Goal: Task Accomplishment & Management: Use online tool/utility

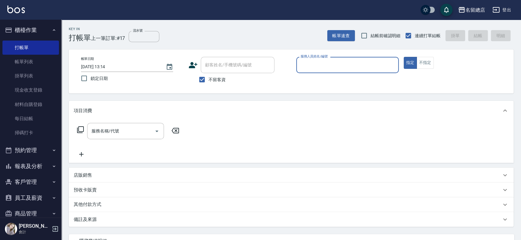
scroll to position [11, 0]
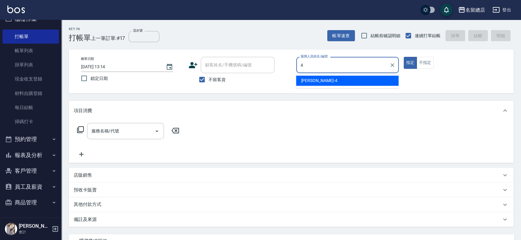
type input "Amy-4"
type button "true"
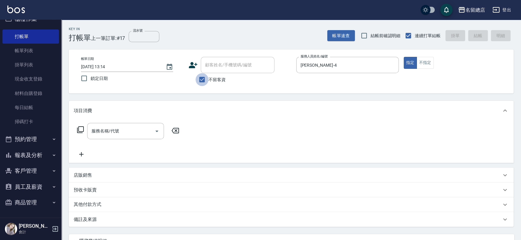
click at [204, 80] on input "不留客資" at bounding box center [201, 79] width 13 height 13
checkbox input "false"
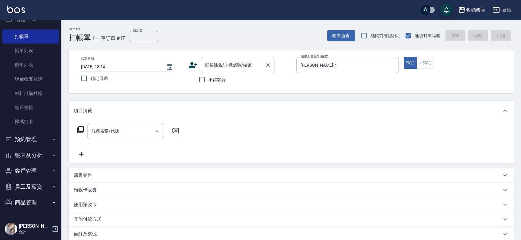
click at [210, 64] on input "顧客姓名/手機號碼/編號" at bounding box center [232, 65] width 59 height 11
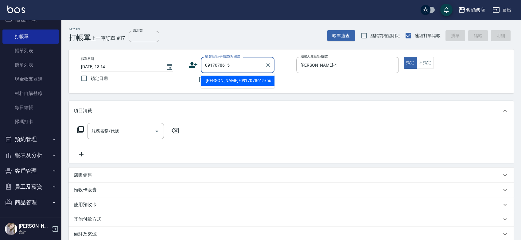
type input "[PERSON_NAME]/0917078615/null"
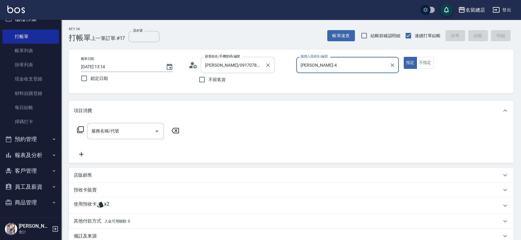
click at [404, 57] on button "指定" at bounding box center [410, 63] width 13 height 12
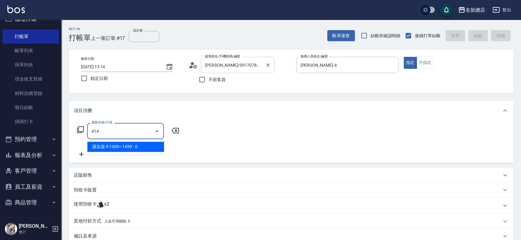
type input "護染蓋卡1000~1499(414)"
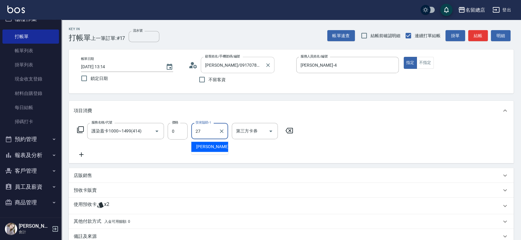
type input "黃意凌-27"
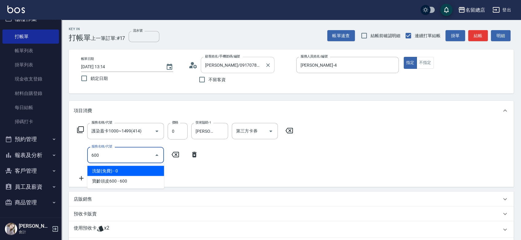
type input "洗髮(免費)(600)"
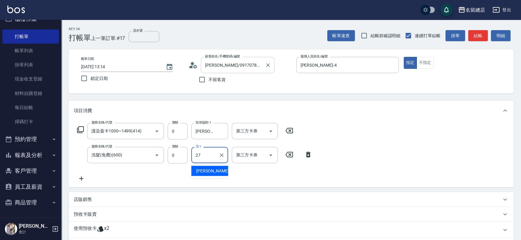
type input "黃意凌-27"
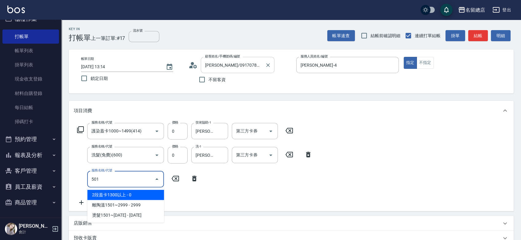
type input "2段蓋卡1300以上(501)"
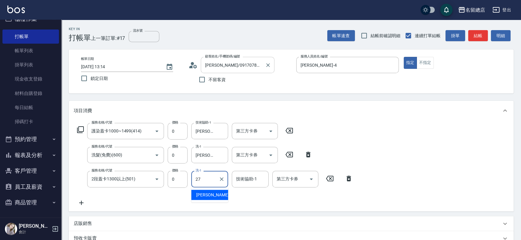
type input "黃意凌-27"
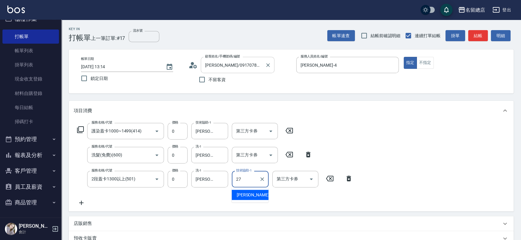
type input "黃意凌-27"
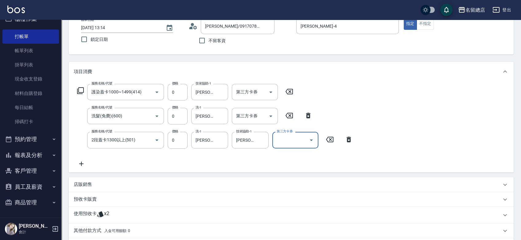
scroll to position [68, 0]
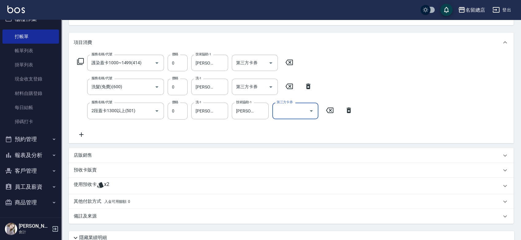
click at [100, 185] on icon at bounding box center [100, 185] width 6 height 6
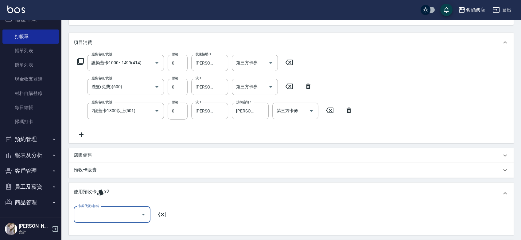
scroll to position [0, 0]
click at [107, 209] on input "卡券代號/名稱" at bounding box center [107, 214] width 62 height 11
click at [114, 229] on div "護染卡 剩餘2張 9236" at bounding box center [112, 230] width 77 height 10
type input "護染卡 9236"
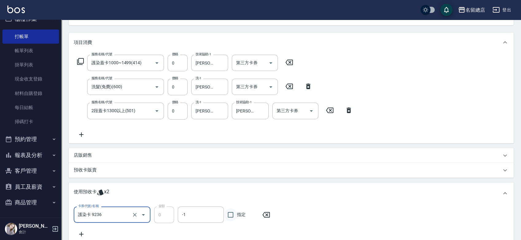
click at [226, 214] on input "指定" at bounding box center [230, 214] width 13 height 13
checkbox input "true"
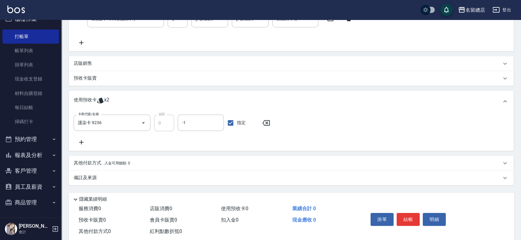
scroll to position [170, 0]
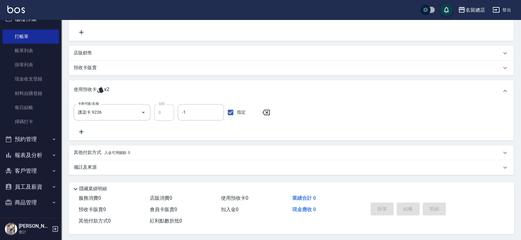
type input "2025/10/15 14:29"
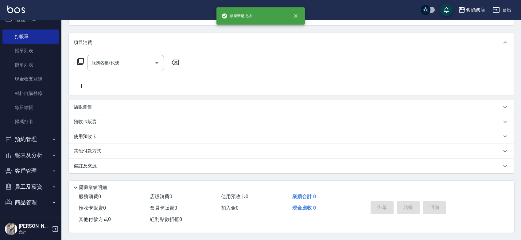
scroll to position [0, 0]
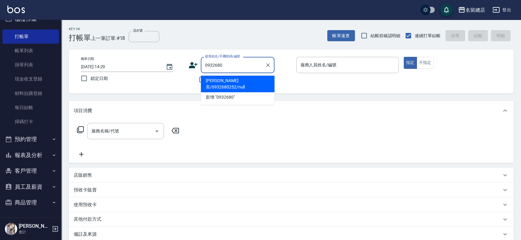
click at [218, 83] on li "[PERSON_NAME]美/0932680252/null" at bounding box center [238, 83] width 74 height 17
type input "[PERSON_NAME]美/0932680252/null"
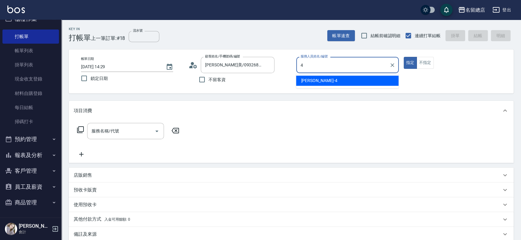
type input "Amy-4"
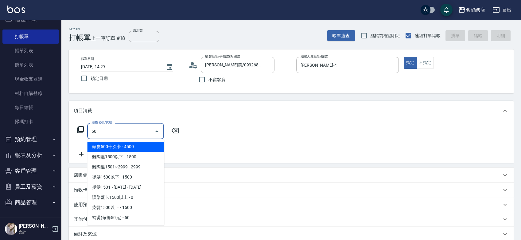
type input "頭皮500十次卡(103)"
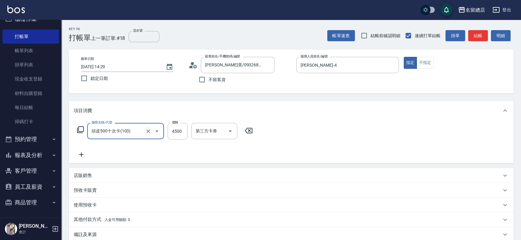
click at [149, 132] on icon "Clear" at bounding box center [148, 131] width 4 height 4
type input "頭皮500十次卡(103)"
click at [148, 132] on icon "Clear" at bounding box center [148, 131] width 6 height 6
type input "染髮1000~1499(503)"
type input "1200"
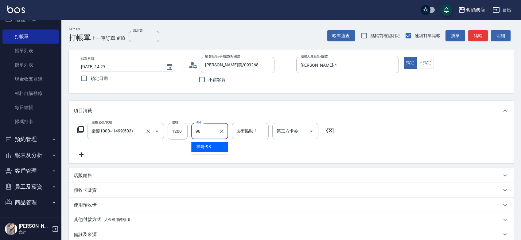
type input "祥哥-98"
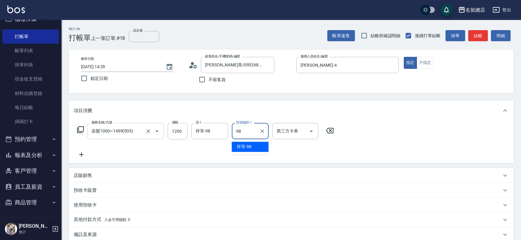
type input "祥哥-98"
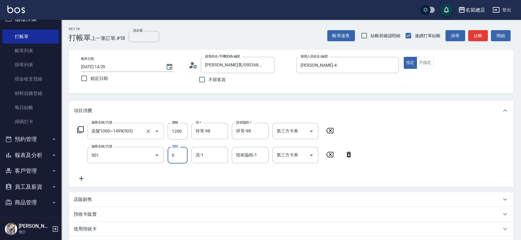
type input "2段蓋卡1300以上(501)"
type input "祥哥-98"
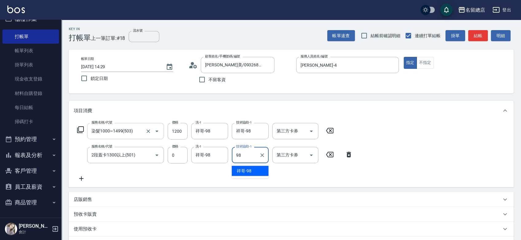
type input "祥哥-98"
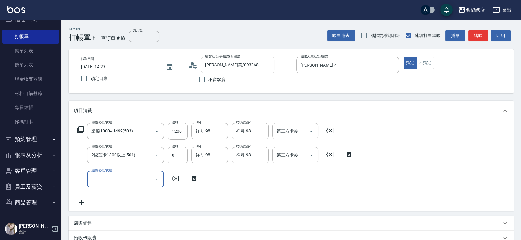
scroll to position [102, 0]
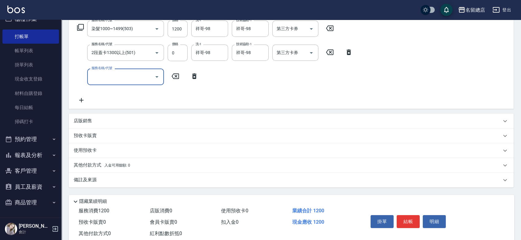
click at [93, 137] on p "預收卡販賣" at bounding box center [85, 135] width 23 height 6
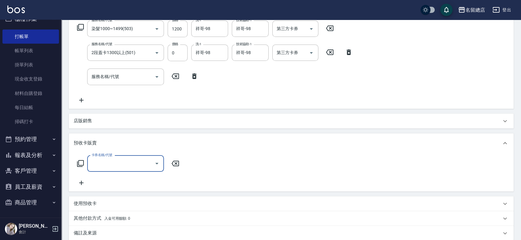
scroll to position [0, 0]
type input "二段自備卡(407)"
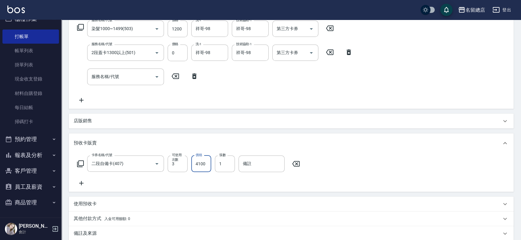
type input "4100"
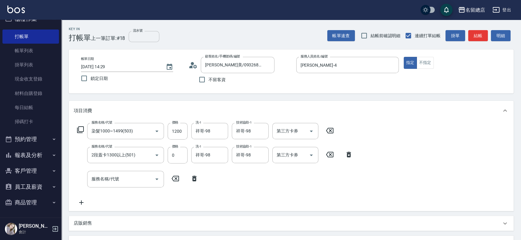
type input "9322"
click at [140, 39] on input "流水號" at bounding box center [144, 36] width 31 height 11
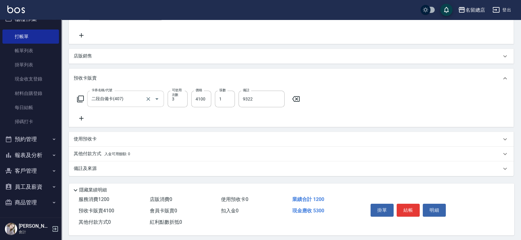
scroll to position [170, 0]
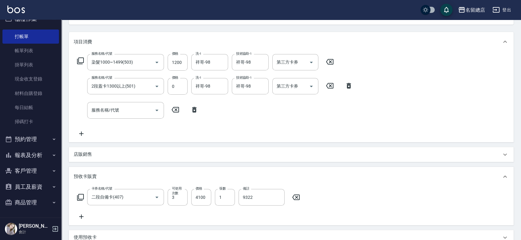
type input "9322"
type input "2025/10/15 14:30"
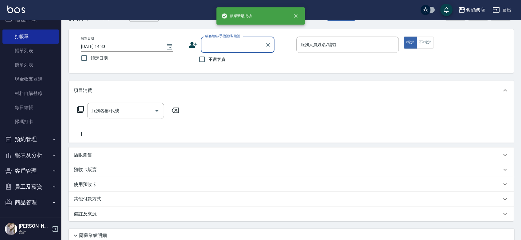
scroll to position [0, 0]
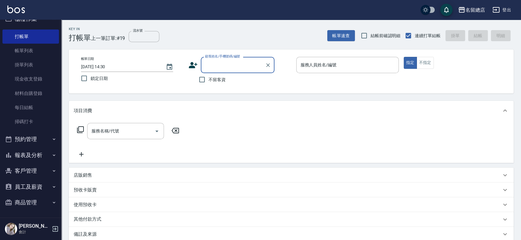
click at [241, 62] on input "顧客姓名/手機號碼/編號" at bounding box center [232, 65] width 59 height 11
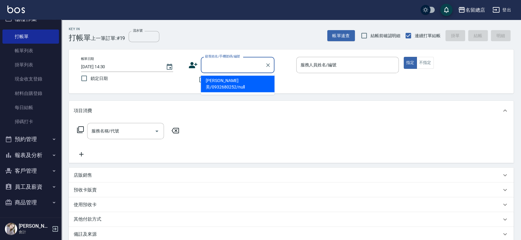
click at [231, 81] on li "[PERSON_NAME]美/0932680252/null" at bounding box center [238, 83] width 74 height 17
type input "[PERSON_NAME]美/0932680252/null"
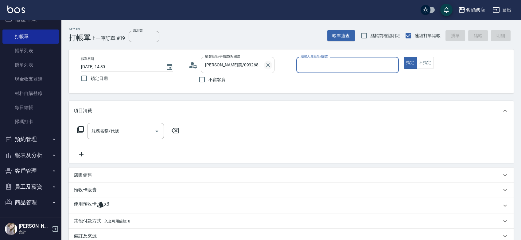
click at [265, 65] on icon "Clear" at bounding box center [268, 65] width 6 height 6
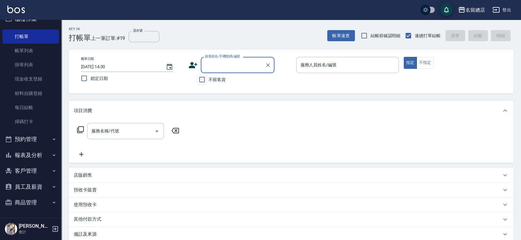
click at [200, 77] on input "不留客資" at bounding box center [201, 79] width 13 height 13
checkbox input "true"
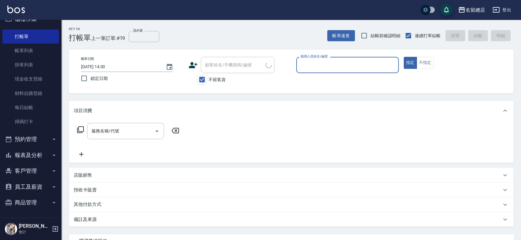
type input "ㄇ"
type input "Joyce-Q"
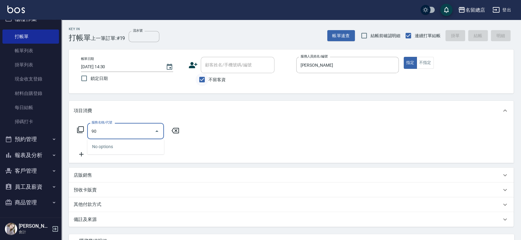
type input "9"
type input "染髮1500以上(502)"
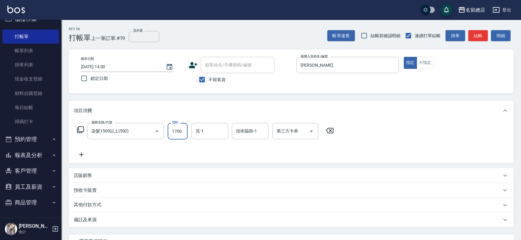
type input "1700"
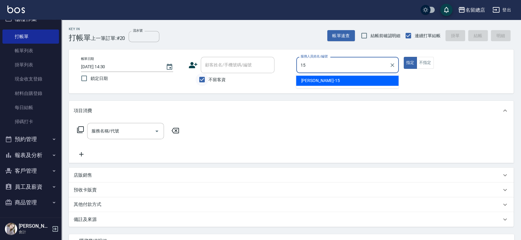
type input "Michelle-15"
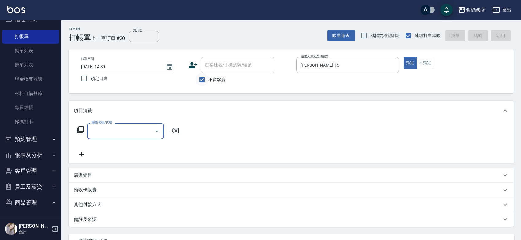
type input "5"
type input "蘊活頭皮1099(101)"
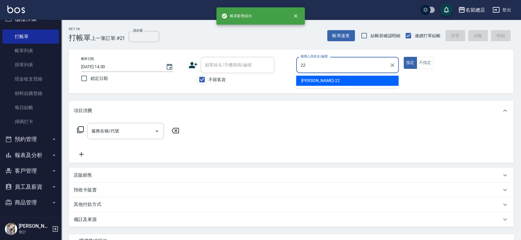
type input "Lydia-22"
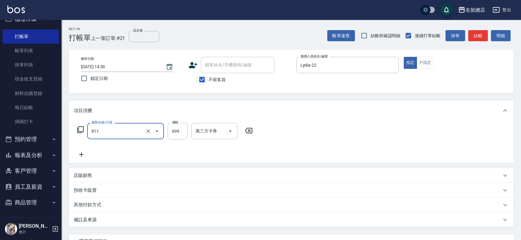
type input "洗+剪(811)"
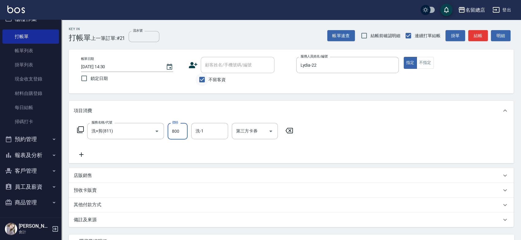
type input "800"
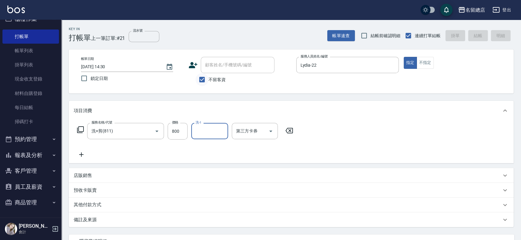
type input "2025/10/15 14:31"
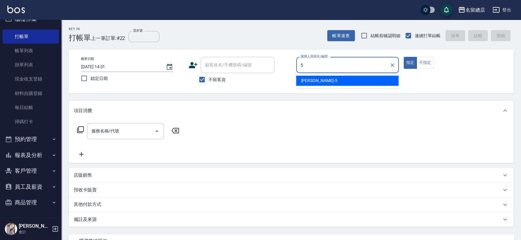
type input "Kelly-5"
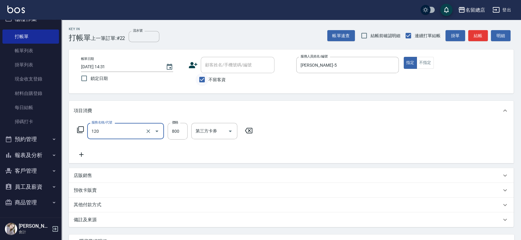
type input "自備頭皮(120)"
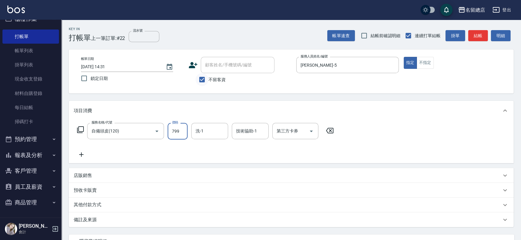
type input "799"
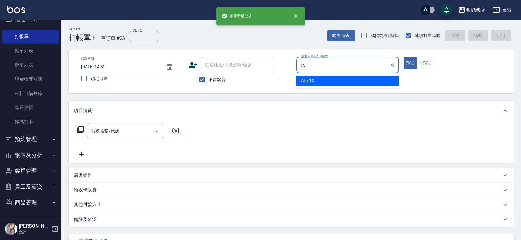
type input "Alin-13"
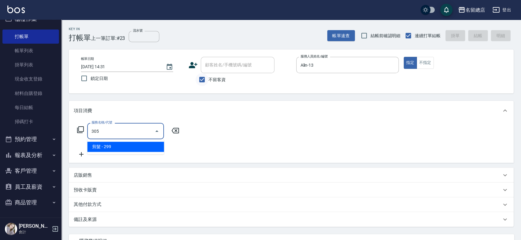
type input "剪髮(305)"
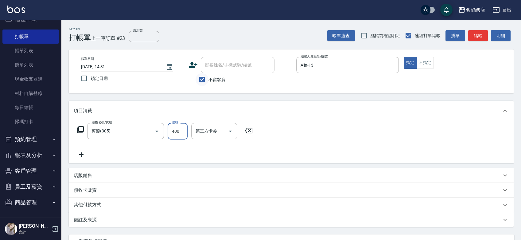
type input "400"
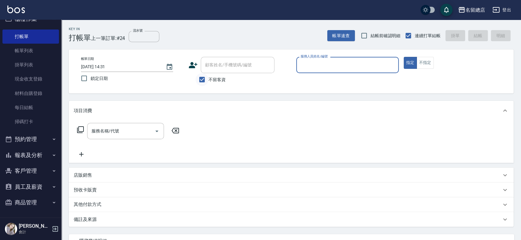
click at [208, 78] on input "不留客資" at bounding box center [201, 79] width 13 height 13
checkbox input "false"
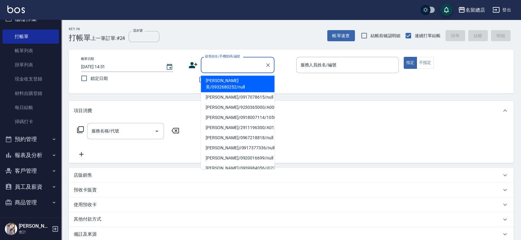
click at [216, 65] on input "顧客姓名/手機號碼/編號" at bounding box center [232, 65] width 59 height 11
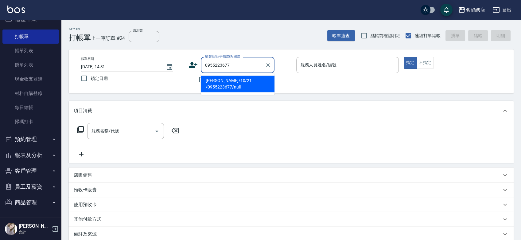
type input "[PERSON_NAME]/10/21 /0955223677/null"
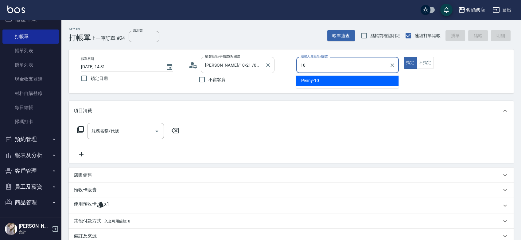
type input "Penny-10"
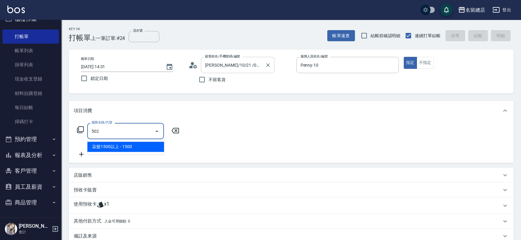
type input "染髮1500以上(502)"
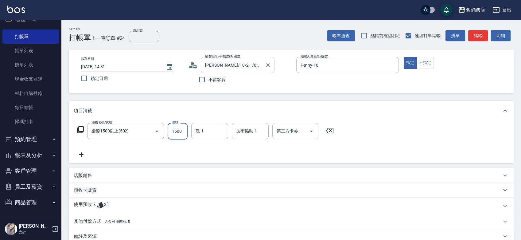
type input "1600"
type input "謝雅筑-26"
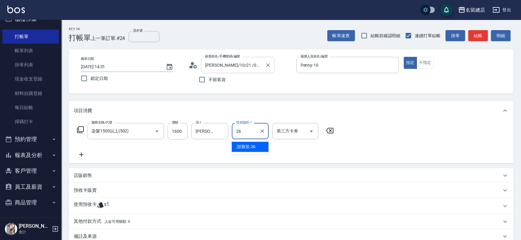
type input "謝雅筑-26"
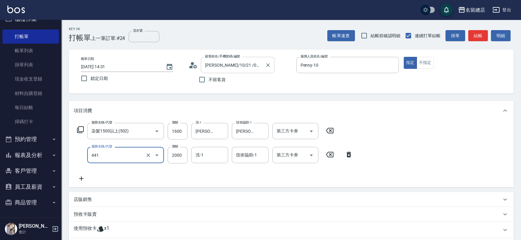
type input "2段自單次1300以上(441)"
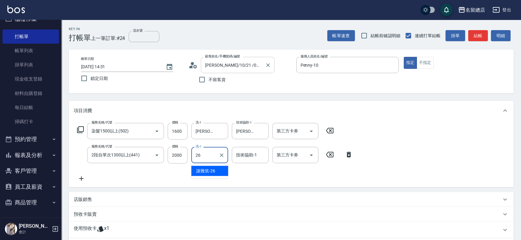
type input "謝雅筑-26"
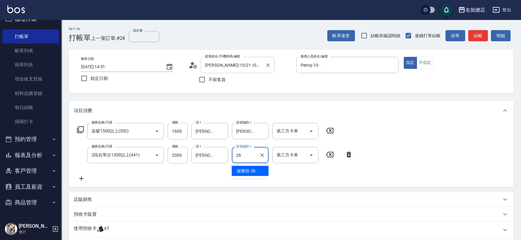
type input "謝雅筑-26"
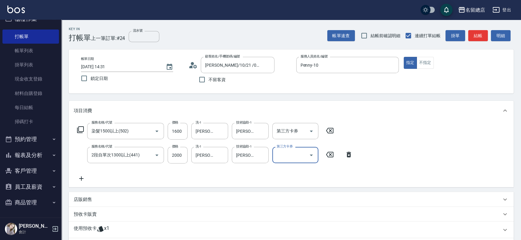
scroll to position [96, 0]
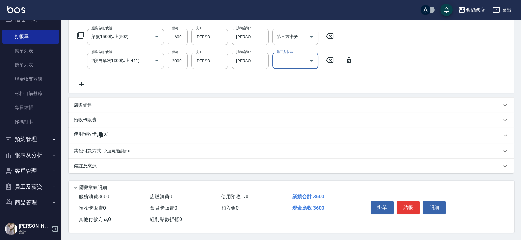
click at [114, 133] on div "使用預收卡 x1" at bounding box center [287, 135] width 427 height 9
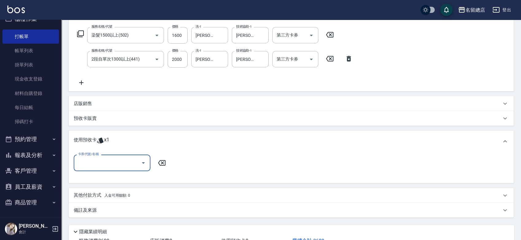
scroll to position [0, 0]
click at [104, 166] on input "卡券代號/名稱" at bounding box center [107, 162] width 62 height 11
click at [122, 179] on div "二段自備卡 剩餘1張 9050" at bounding box center [112, 178] width 77 height 10
type input "二段自備卡 9050"
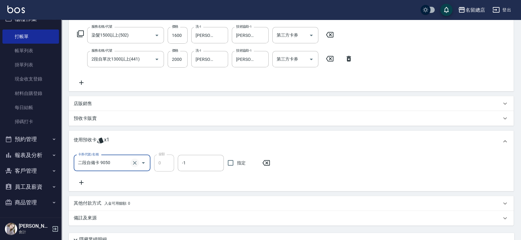
click at [133, 163] on icon "Clear" at bounding box center [135, 163] width 6 height 6
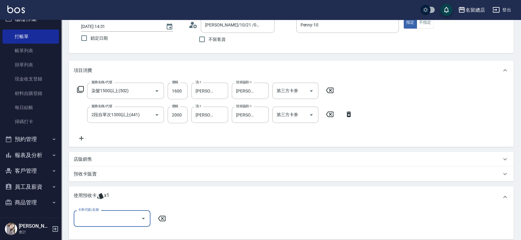
scroll to position [39, 0]
type input "2025/10/15 14:32"
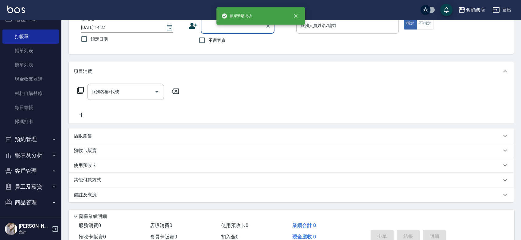
scroll to position [0, 0]
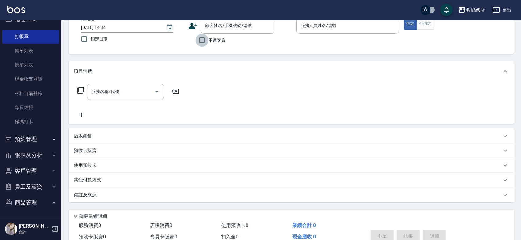
click at [200, 43] on input "不留客資" at bounding box center [201, 40] width 13 height 13
checkbox input "true"
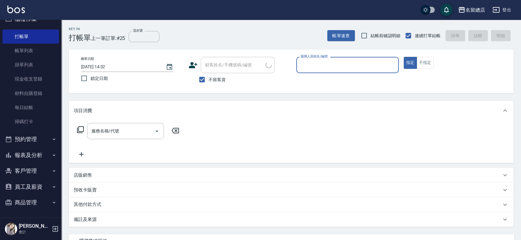
type input "[PERSON_NAME]/0918000357/"
click at [200, 80] on input "不留客資" at bounding box center [201, 79] width 13 height 13
checkbox input "false"
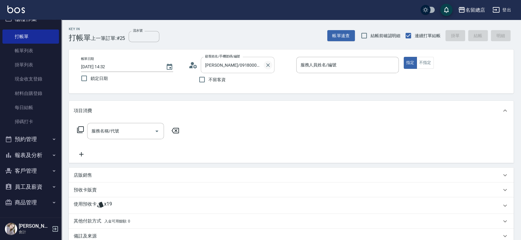
click at [268, 65] on icon "Clear" at bounding box center [268, 65] width 6 height 6
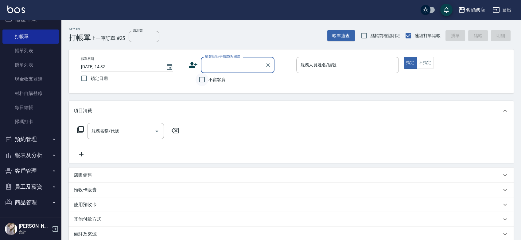
click at [205, 79] on input "不留客資" at bounding box center [201, 79] width 13 height 13
checkbox input "true"
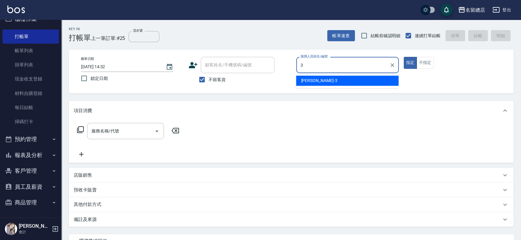
type input "芷涵-3"
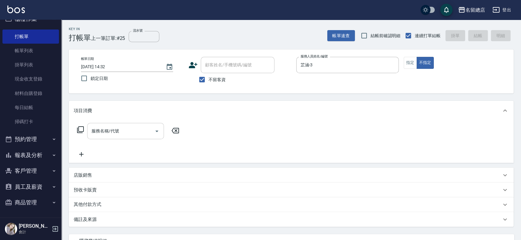
click at [133, 126] on input "服務名稱/代號" at bounding box center [121, 131] width 62 height 11
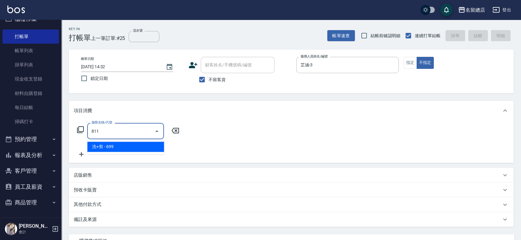
type input "洗+剪(811)"
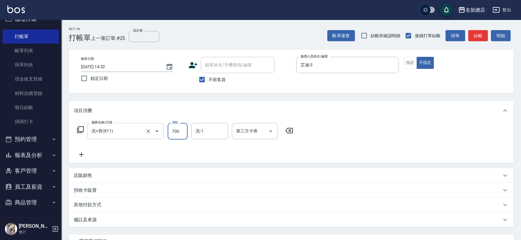
type input "700"
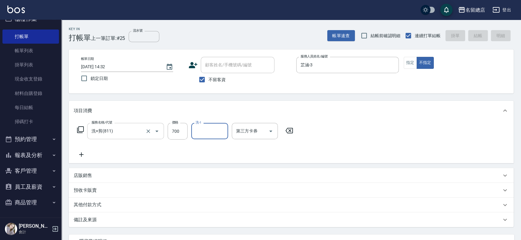
type input "2025/10/15 14:34"
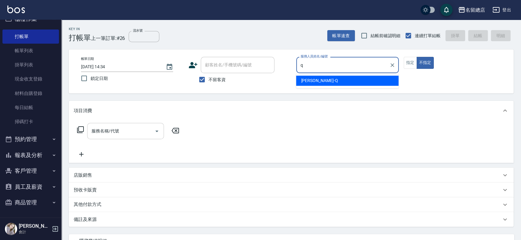
type input "Joyce-Q"
type button "false"
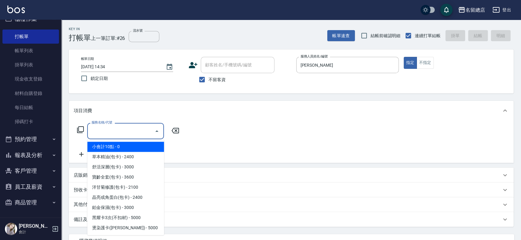
click at [120, 134] on input "服務名稱/代號" at bounding box center [121, 131] width 62 height 11
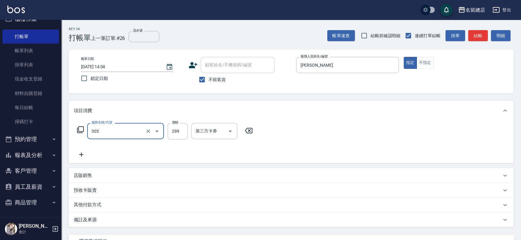
type input "剪髮(305)"
type input "400"
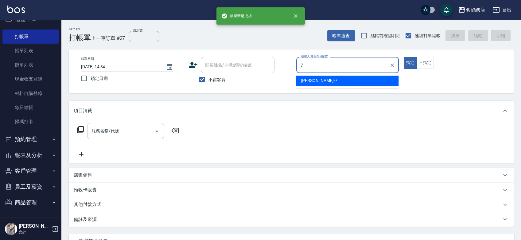
type input "Mick-7"
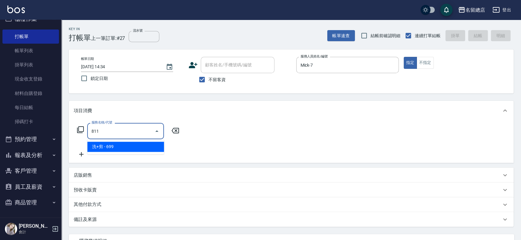
type input "洗+剪(811)"
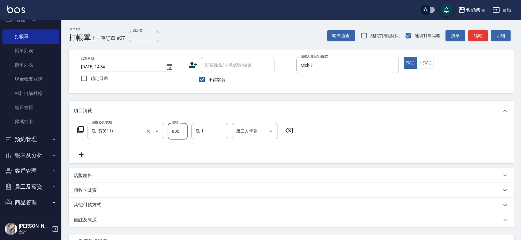
type input "800"
type input "蔡㚥晴-33"
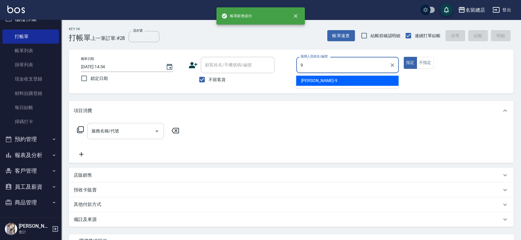
type input "Rosa-9"
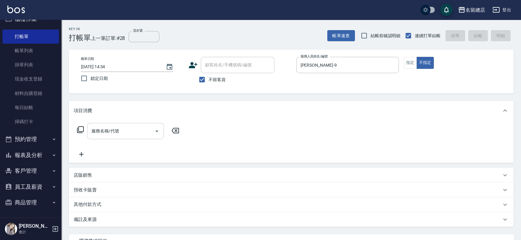
click at [111, 132] on input "服務名稱/代號" at bounding box center [121, 131] width 62 height 11
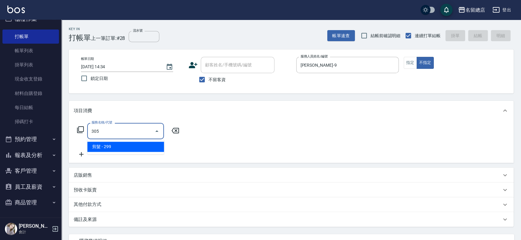
type input "剪髮(305)"
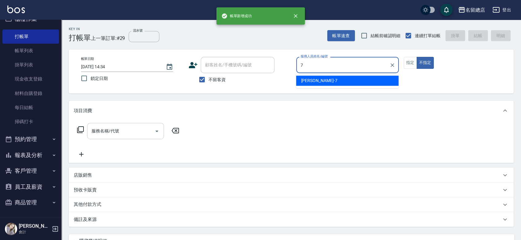
type input "Mick-7"
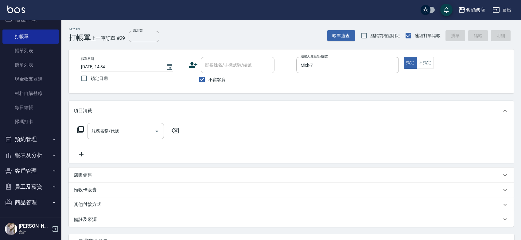
drag, startPoint x: 122, startPoint y: 124, endPoint x: 119, endPoint y: 129, distance: 5.9
click at [121, 125] on div "服務名稱/代號" at bounding box center [125, 131] width 77 height 16
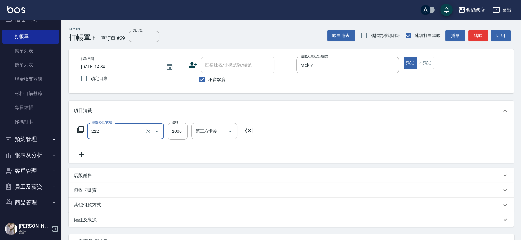
type input "燙髮2000以上(222)"
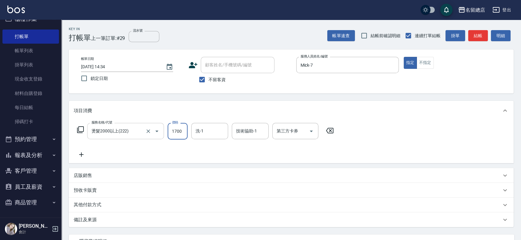
type input "1700"
type input "黃楚云-34"
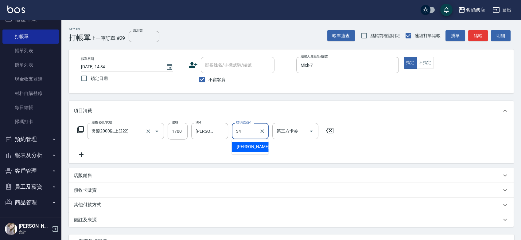
type input "黃楚云-34"
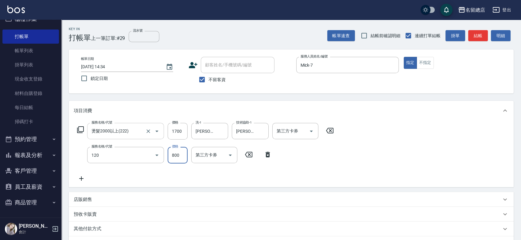
type input "自備頭皮(120)"
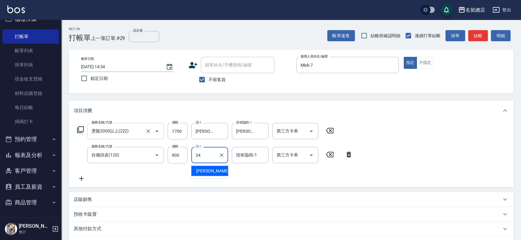
type input "黃楚云-34"
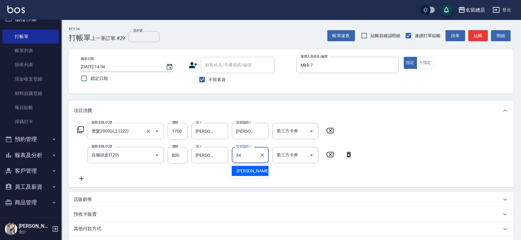
type input "黃楚云-34"
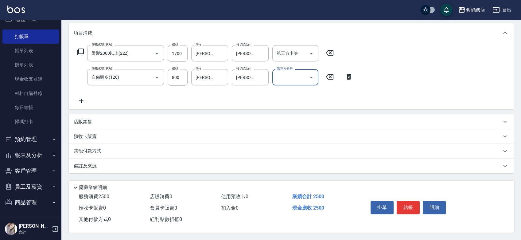
scroll to position [79, 0]
click at [101, 153] on div "其他付款方式" at bounding box center [291, 151] width 445 height 15
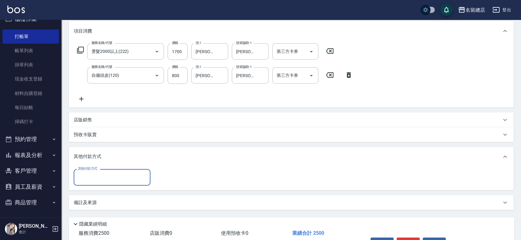
scroll to position [0, 0]
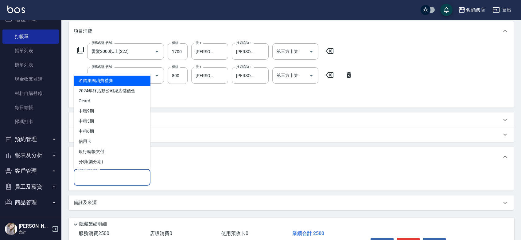
click at [105, 174] on input "其他付款方式" at bounding box center [111, 177] width 71 height 11
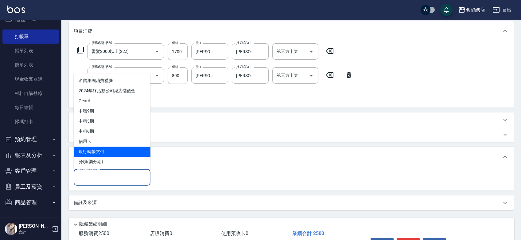
click at [99, 151] on span "銀行轉帳支付" at bounding box center [112, 151] width 77 height 10
type input "銀行轉帳支付"
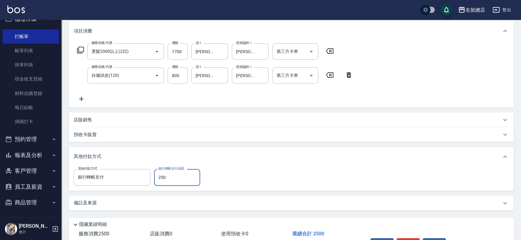
type input "2500"
type input "2025/10/15 14:35"
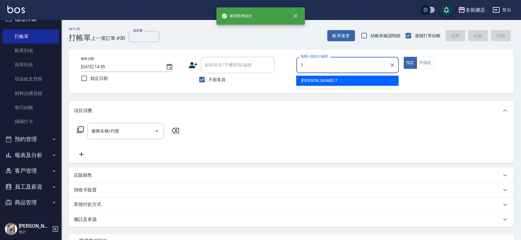
type input "Mick-7"
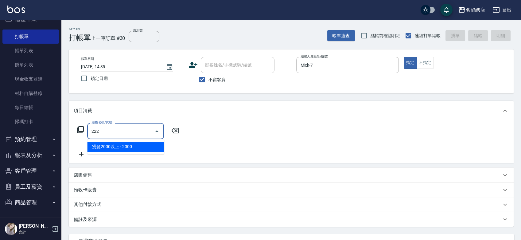
type input "燙髮2000以上(222)"
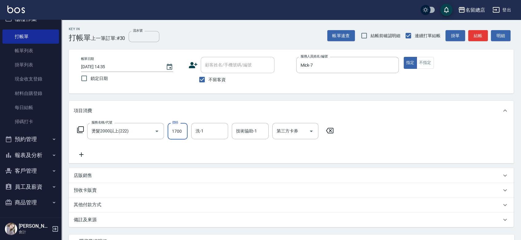
type input "1700"
type input "黃楚云-34"
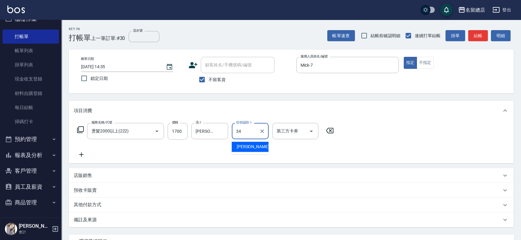
type input "黃楚云-34"
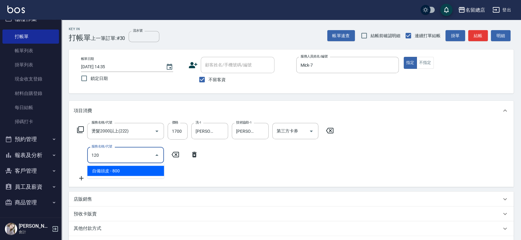
type input "自備頭皮(120)"
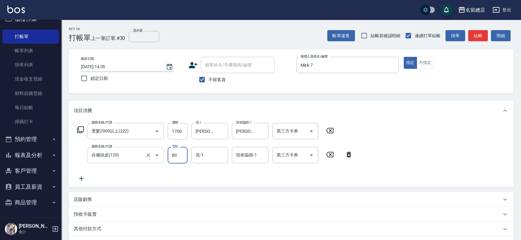
type input "800"
type input "黃楚云-34"
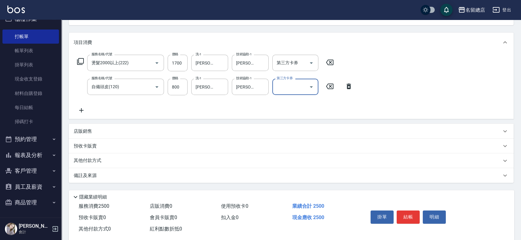
click at [88, 156] on div "其他付款方式" at bounding box center [291, 160] width 445 height 15
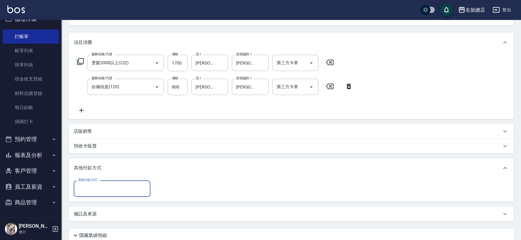
scroll to position [0, 0]
click at [100, 195] on div "其他付款方式" at bounding box center [112, 188] width 77 height 16
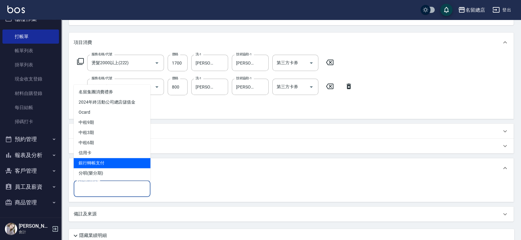
click at [100, 159] on span "銀行轉帳支付" at bounding box center [112, 163] width 77 height 10
type input "銀行轉帳支付"
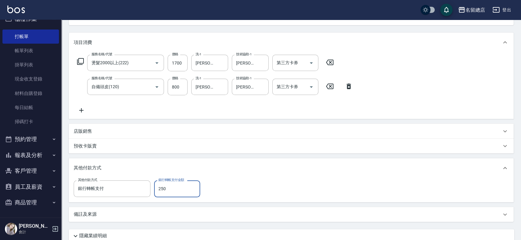
type input "2500"
type input "2025/10/15 14:39"
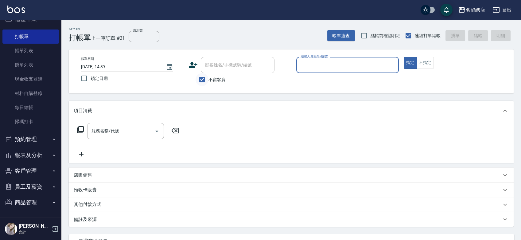
click at [198, 77] on input "不留客資" at bounding box center [201, 79] width 13 height 13
checkbox input "false"
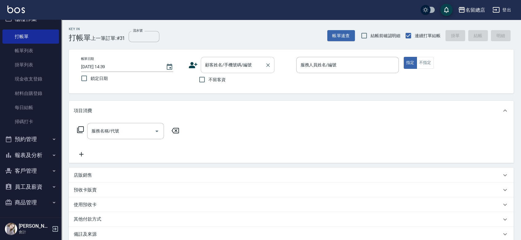
click at [210, 61] on div "顧客姓名/手機號碼/編號 顧客姓名/手機號碼/編號" at bounding box center [238, 65] width 74 height 16
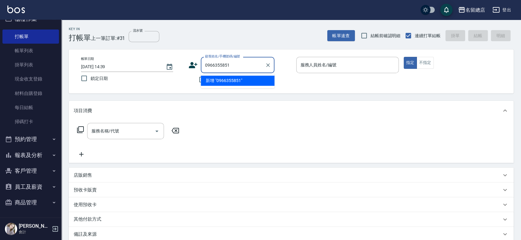
type input "0966355851"
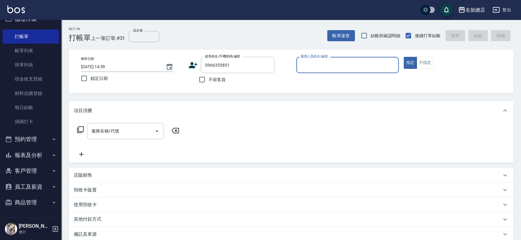
click at [189, 68] on icon at bounding box center [192, 64] width 9 height 9
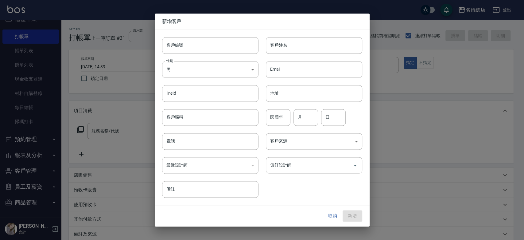
type input "0966355851"
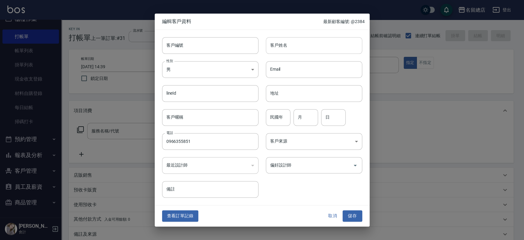
click at [290, 48] on input "客戶姓名" at bounding box center [314, 45] width 96 height 17
type input "m"
type input "ˋ"
type input "昱潔"
click at [217, 72] on body "名留總店 登出 櫃檯作業 打帳單 帳單列表 掛單列表 現金收支登錄 材料自購登錄 每日結帳 掃碼打卡 預約管理 預約管理 單日預約紀錄 單週預約紀錄 報表及分…" at bounding box center [262, 154] width 524 height 308
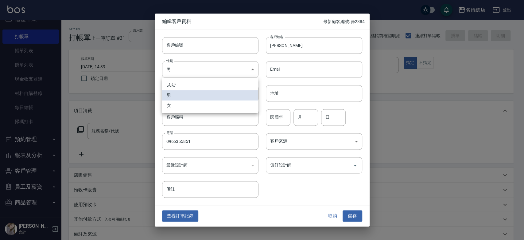
click at [211, 104] on li "女" at bounding box center [210, 105] width 96 height 10
type input "FEMALE"
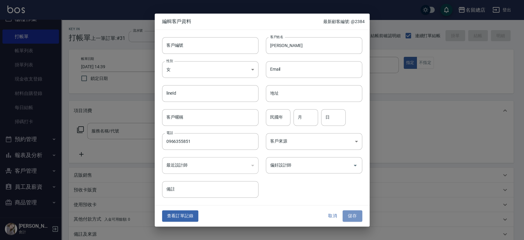
click at [348, 214] on button "儲存" at bounding box center [352, 215] width 20 height 11
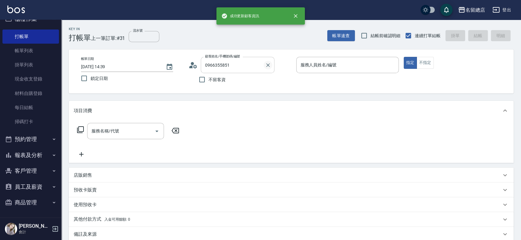
click at [265, 63] on icon "Clear" at bounding box center [268, 65] width 6 height 6
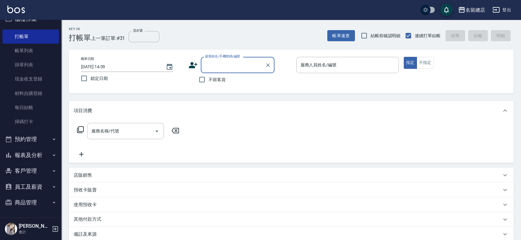
click at [241, 68] on input "顧客姓名/手機號碼/編號" at bounding box center [232, 65] width 59 height 11
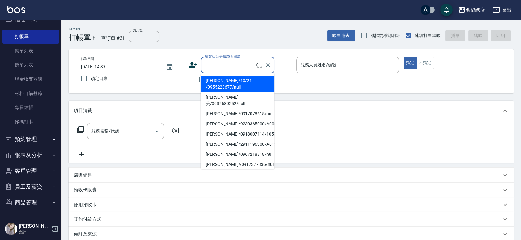
click at [238, 83] on li "[PERSON_NAME]/10/21 /0955223677/null" at bounding box center [238, 83] width 74 height 17
type input "[PERSON_NAME]/10/21 /0955223677/null"
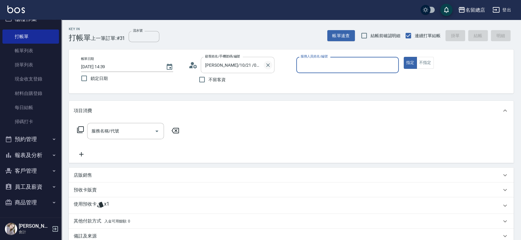
click at [269, 63] on icon "Clear" at bounding box center [268, 65] width 4 height 4
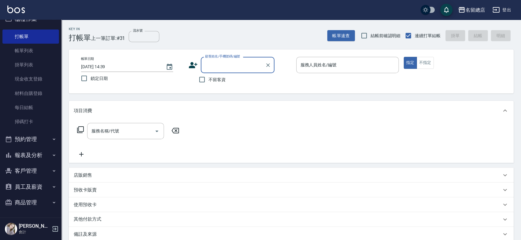
click at [234, 67] on input "顧客姓名/手機號碼/編號" at bounding box center [232, 65] width 59 height 11
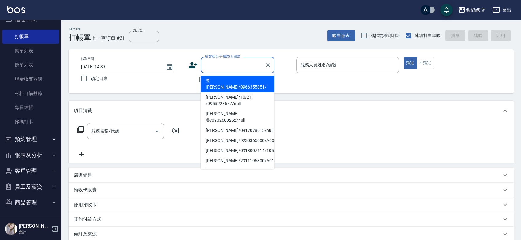
click at [231, 80] on li "昱[PERSON_NAME]/0966355851/" at bounding box center [238, 83] width 74 height 17
type input "昱[PERSON_NAME]/0966355851/"
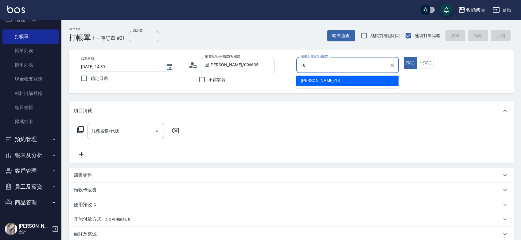
type input "[PERSON_NAME]-18"
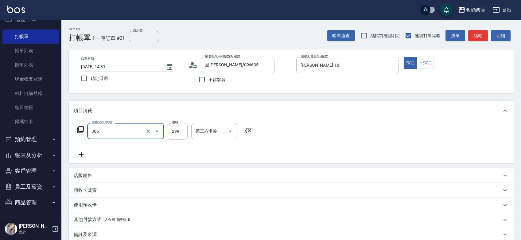
type input "剪髮(305)"
type input "500"
click at [99, 195] on div "預收卡販賣" at bounding box center [291, 190] width 445 height 15
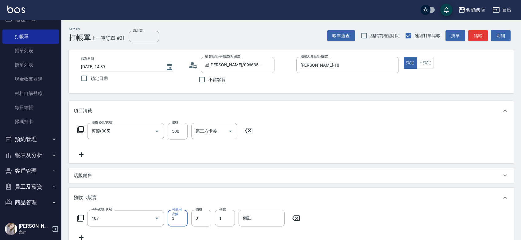
type input "二段自備卡(407)"
type input "6000"
type input "9323"
click at [137, 36] on input "流水號" at bounding box center [144, 36] width 31 height 11
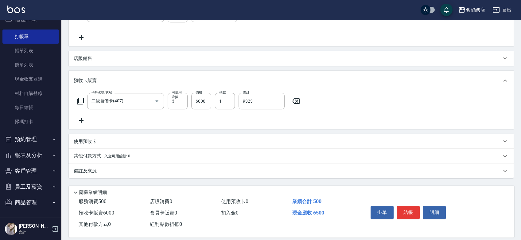
scroll to position [124, 0]
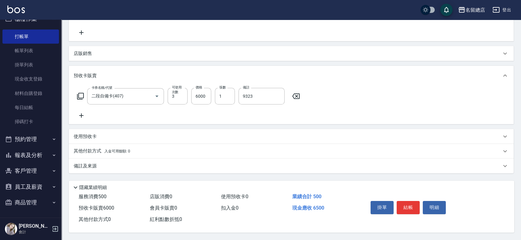
type input "9323"
click at [83, 150] on p "其他付款方式 入金可用餘額: 0" at bounding box center [102, 151] width 56 height 7
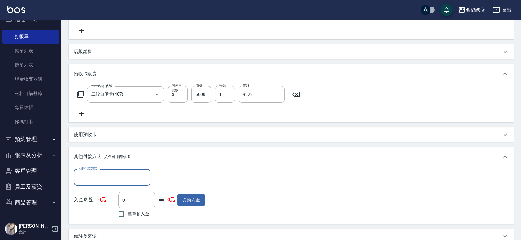
scroll to position [0, 0]
click at [94, 178] on input "其他付款方式" at bounding box center [111, 177] width 71 height 11
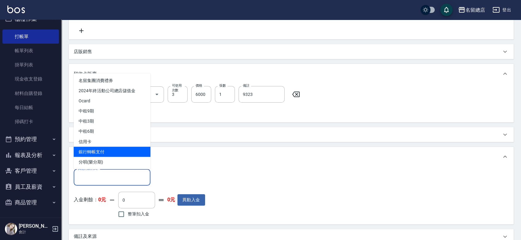
drag, startPoint x: 94, startPoint y: 151, endPoint x: 96, endPoint y: 153, distance: 3.5
click at [94, 151] on span "銀行轉帳支付" at bounding box center [112, 151] width 77 height 10
type input "銀行轉帳支付"
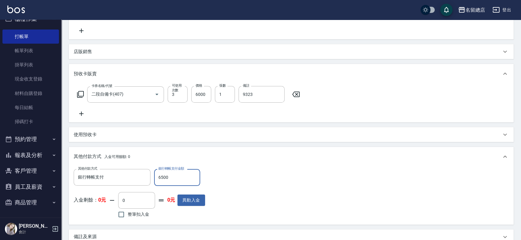
type input "6500"
type input "2025/10/15 14:41"
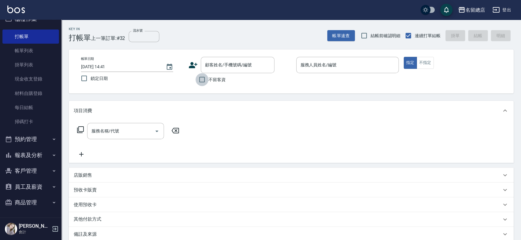
click at [201, 79] on input "不留客資" at bounding box center [201, 79] width 13 height 13
checkbox input "true"
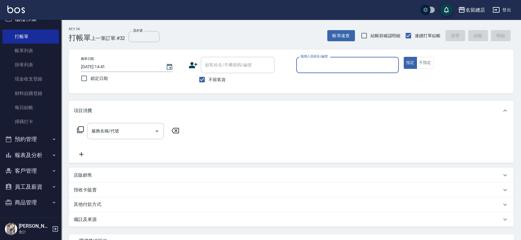
type input "ㄏ"
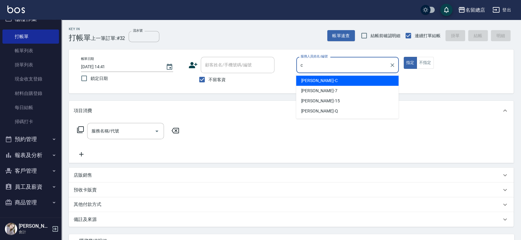
type input "麗花鄭-C"
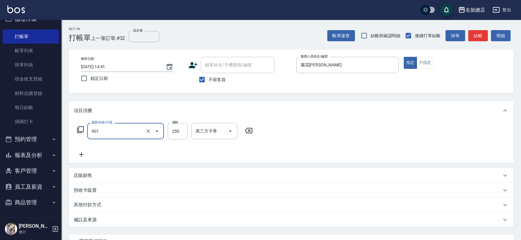
type input "手指甲女(901)"
type input "750"
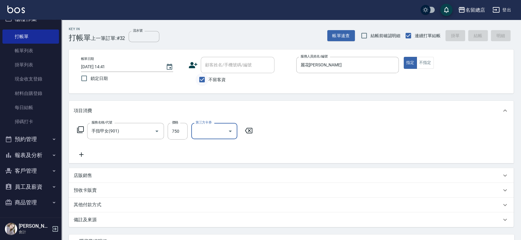
click at [200, 77] on input "不留客資" at bounding box center [201, 79] width 13 height 13
checkbox input "false"
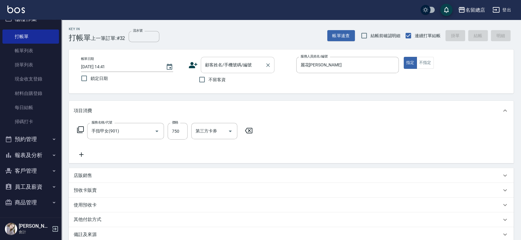
type input "[DATE] 15:19"
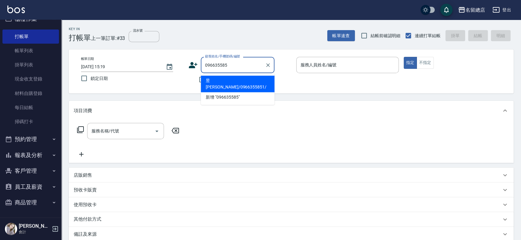
type input "0966355851"
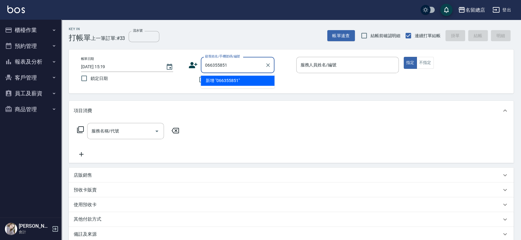
type input "066355851"
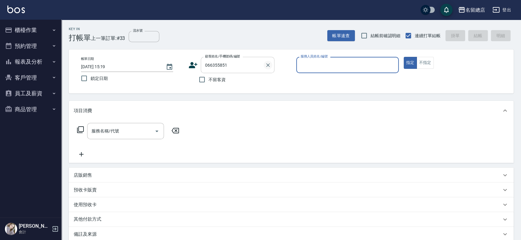
click at [268, 66] on icon "Clear" at bounding box center [268, 65] width 6 height 6
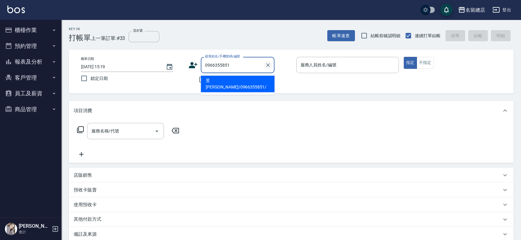
type input "昱[PERSON_NAME]/0966355851/"
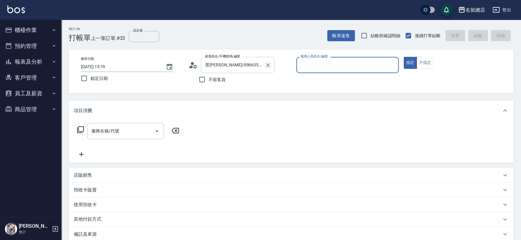
click at [404, 57] on button "指定" at bounding box center [410, 63] width 13 height 12
type button "true"
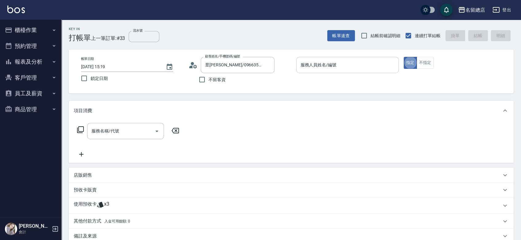
click at [327, 69] on input "服務人員姓名/編號" at bounding box center [347, 65] width 97 height 11
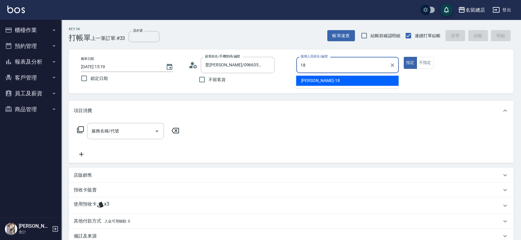
type input "[PERSON_NAME]-18"
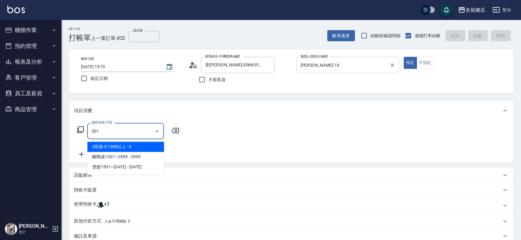
type input "2段蓋卡1300以上(501)"
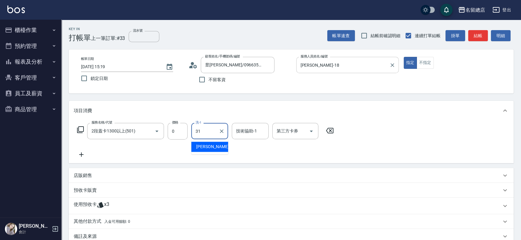
type input "[PERSON_NAME]-31"
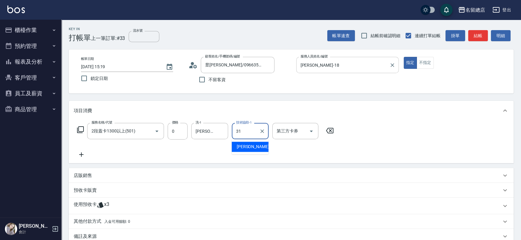
type input "[PERSON_NAME]-31"
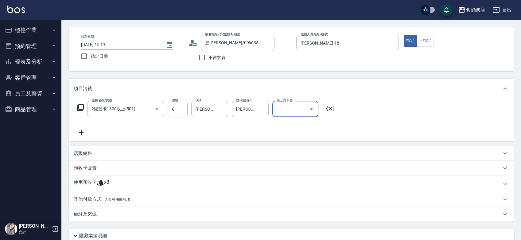
scroll to position [34, 0]
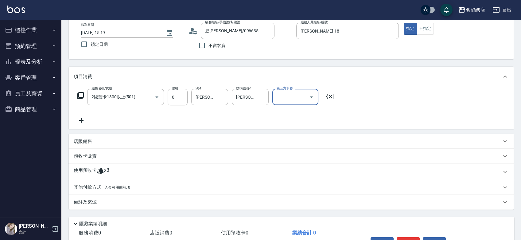
click at [113, 174] on div "使用預收卡 x3" at bounding box center [287, 171] width 427 height 9
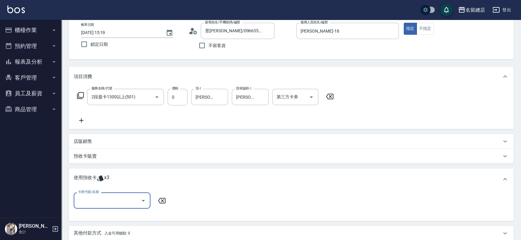
scroll to position [0, 0]
drag, startPoint x: 116, startPoint y: 201, endPoint x: 116, endPoint y: 196, distance: 5.3
click at [116, 202] on input "卡券代號/名稱" at bounding box center [107, 200] width 62 height 11
click at [113, 216] on div "二段自備卡 剩餘3張 9323" at bounding box center [112, 216] width 77 height 10
type input "二段自備卡 9323"
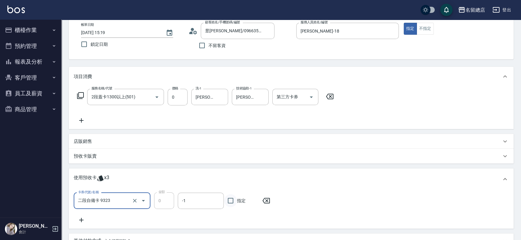
click at [230, 198] on input "指定" at bounding box center [230, 200] width 13 height 13
checkbox input "true"
type input "[DATE] 15:20"
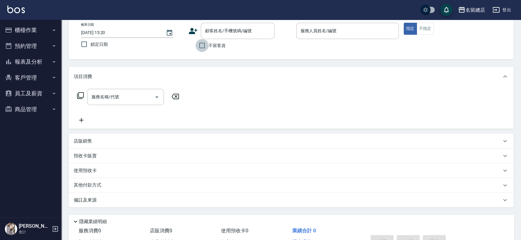
click at [202, 44] on input "不留客資" at bounding box center [201, 45] width 13 height 13
checkbox input "true"
type input "昱[PERSON_NAME]/0966355851/"
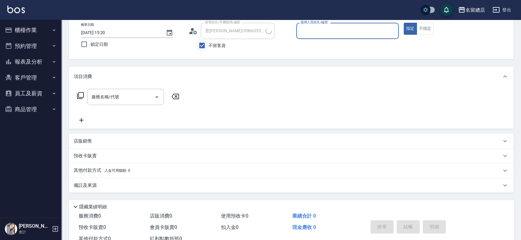
click at [205, 41] on input "不留客資" at bounding box center [201, 45] width 13 height 13
checkbox input "false"
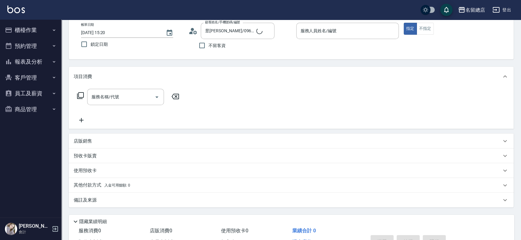
type input "[PERSON_NAME]/0918000357/"
click at [265, 29] on icon "Clear" at bounding box center [268, 31] width 6 height 6
click at [204, 42] on input "不留客資" at bounding box center [201, 45] width 13 height 13
checkbox input "true"
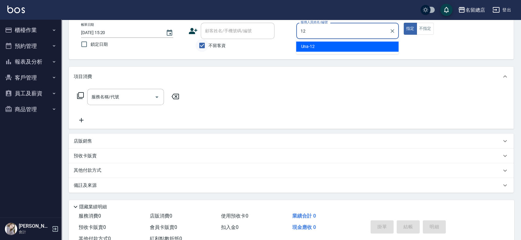
type input "Una-12"
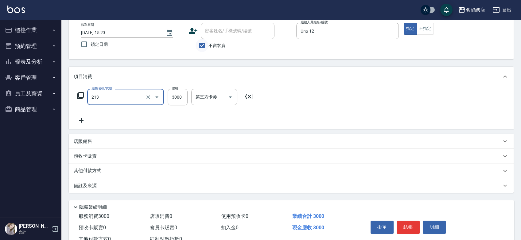
type input "陶溫3000以上(213)"
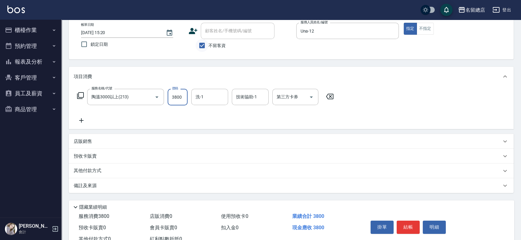
type input "3800"
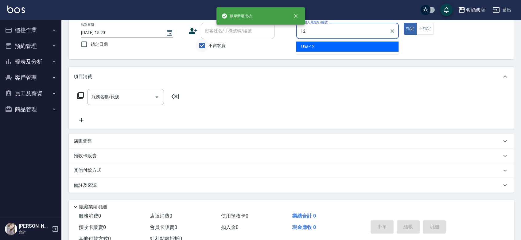
type input "Una-12"
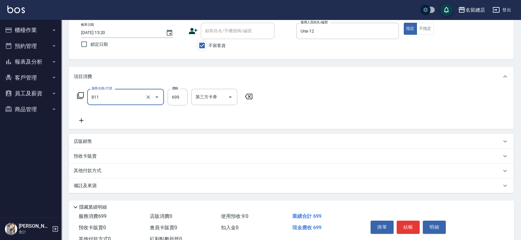
type input "洗+剪(811)"
type input "650"
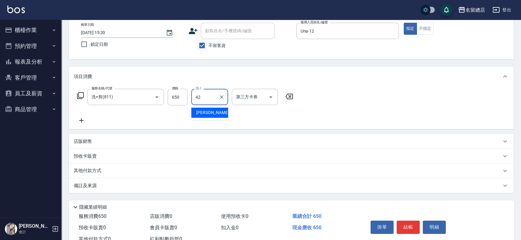
type input "[PERSON_NAME]-42"
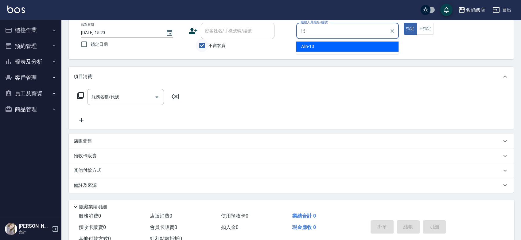
type input "Alin-13"
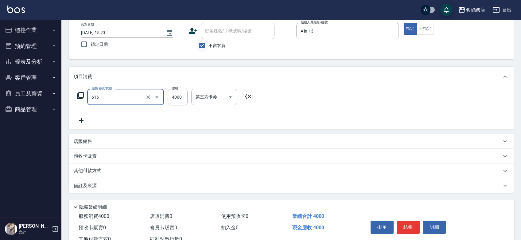
type input "自備接髮(616)"
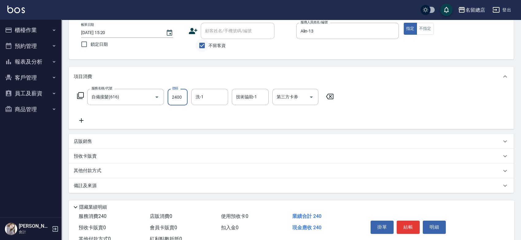
type input "2400"
type input "[PERSON_NAME]-35"
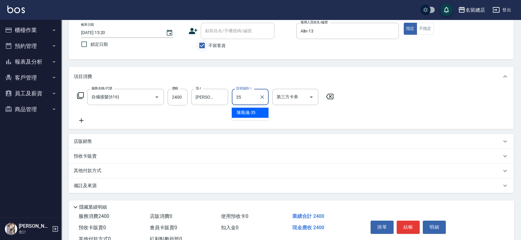
type input "[PERSON_NAME]-35"
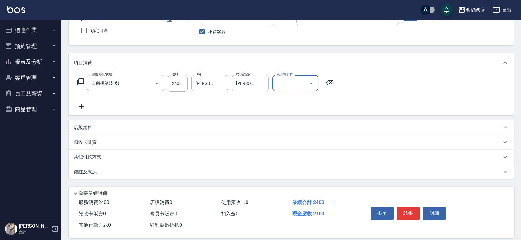
scroll to position [56, 0]
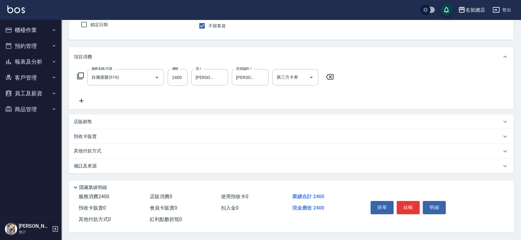
click at [97, 144] on div "其他付款方式" at bounding box center [291, 151] width 445 height 15
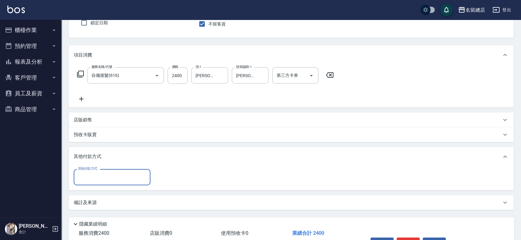
scroll to position [0, 0]
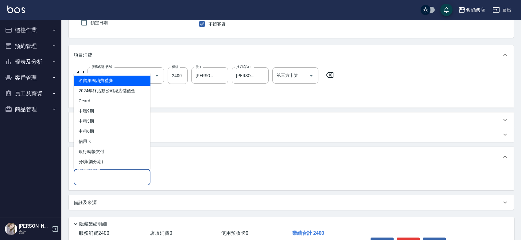
click at [98, 180] on input "其他付款方式" at bounding box center [111, 177] width 71 height 11
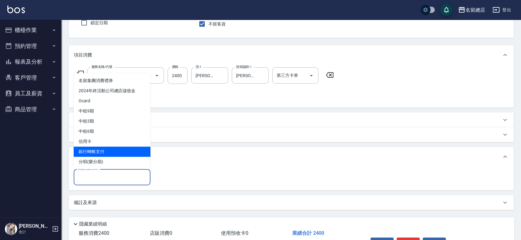
click at [99, 150] on span "銀行轉帳支付" at bounding box center [112, 151] width 77 height 10
type input "銀行轉帳支付"
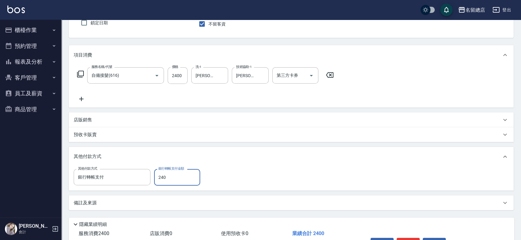
type input "2400"
type input "[DATE] 15:21"
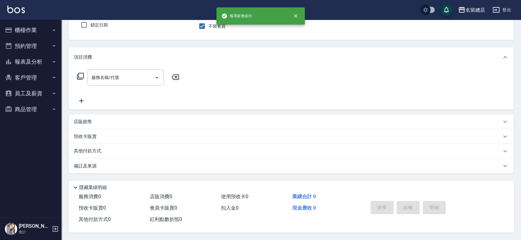
scroll to position [55, 0]
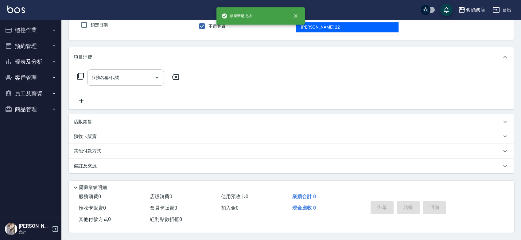
type input "Lydia-22"
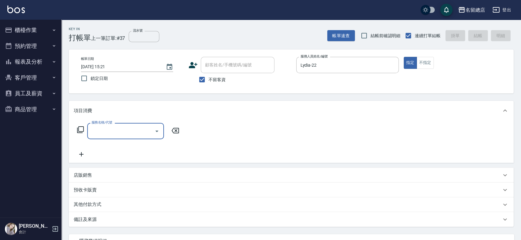
scroll to position [0, 0]
type input "洗+剪(811)"
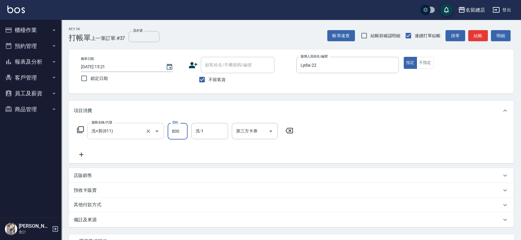
type input "800"
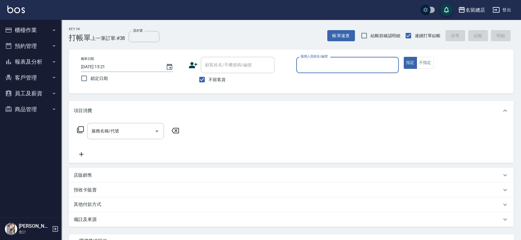
click at [38, 55] on button "報表及分析" at bounding box center [30, 62] width 56 height 16
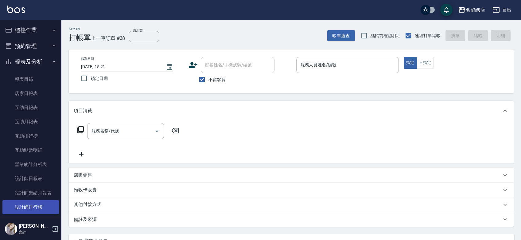
click at [26, 206] on link "設計師排行榜" at bounding box center [30, 207] width 56 height 14
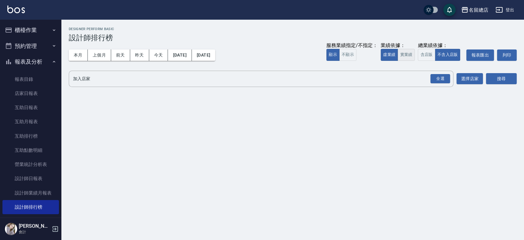
click at [404, 55] on button "實業績" at bounding box center [405, 55] width 17 height 12
click at [442, 80] on div "全選" at bounding box center [440, 79] width 20 height 10
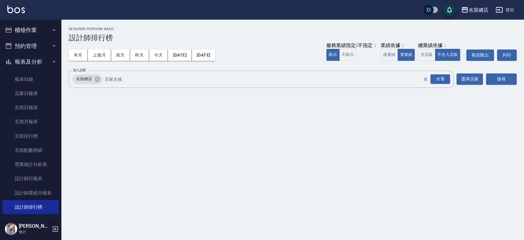
click at [518, 80] on div "名留總店 [DATE] - [DATE] 設計師排行榜 列印時間： [DATE][PHONE_NUMBER]:21 Designer Perform Basi…" at bounding box center [292, 59] width 462 height 78
click at [496, 79] on button "搜尋" at bounding box center [501, 78] width 31 height 11
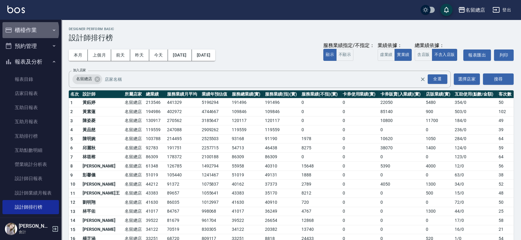
drag, startPoint x: 30, startPoint y: 30, endPoint x: 32, endPoint y: 41, distance: 10.8
click at [31, 30] on button "櫃檯作業" at bounding box center [30, 30] width 56 height 16
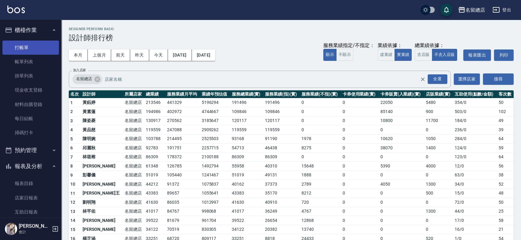
click at [37, 52] on link "打帳單" at bounding box center [30, 48] width 56 height 14
